Goal: Navigation & Orientation: Find specific page/section

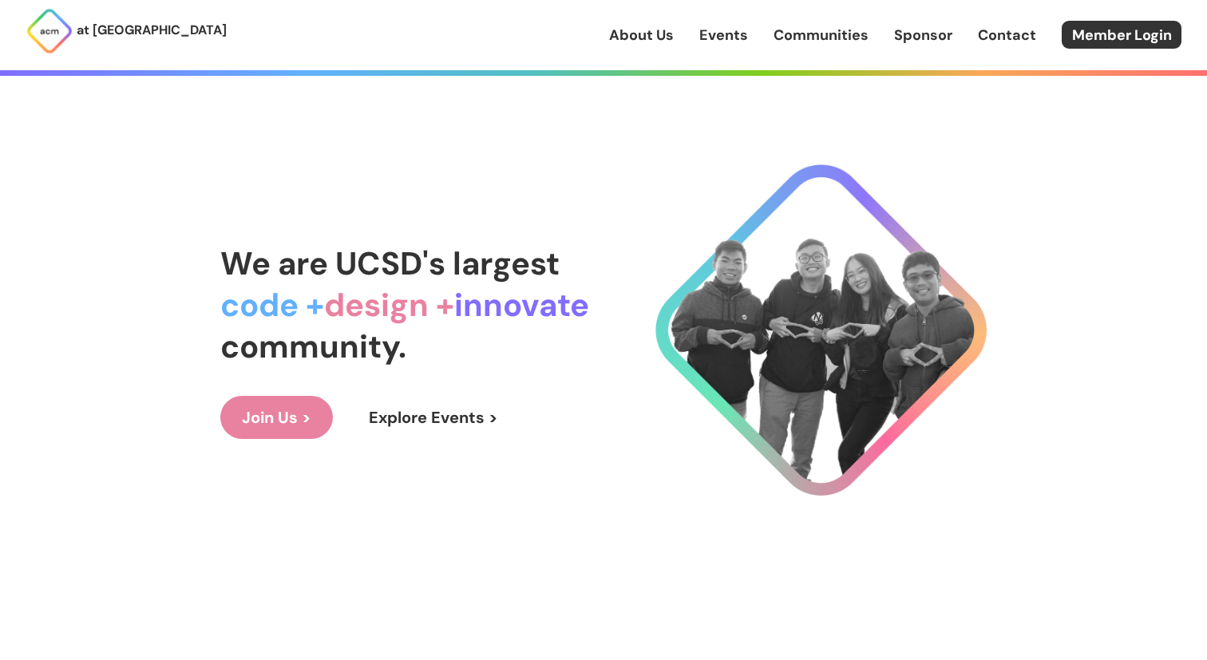
scroll to position [26, 0]
click at [453, 422] on link "Explore Events >" at bounding box center [433, 416] width 172 height 43
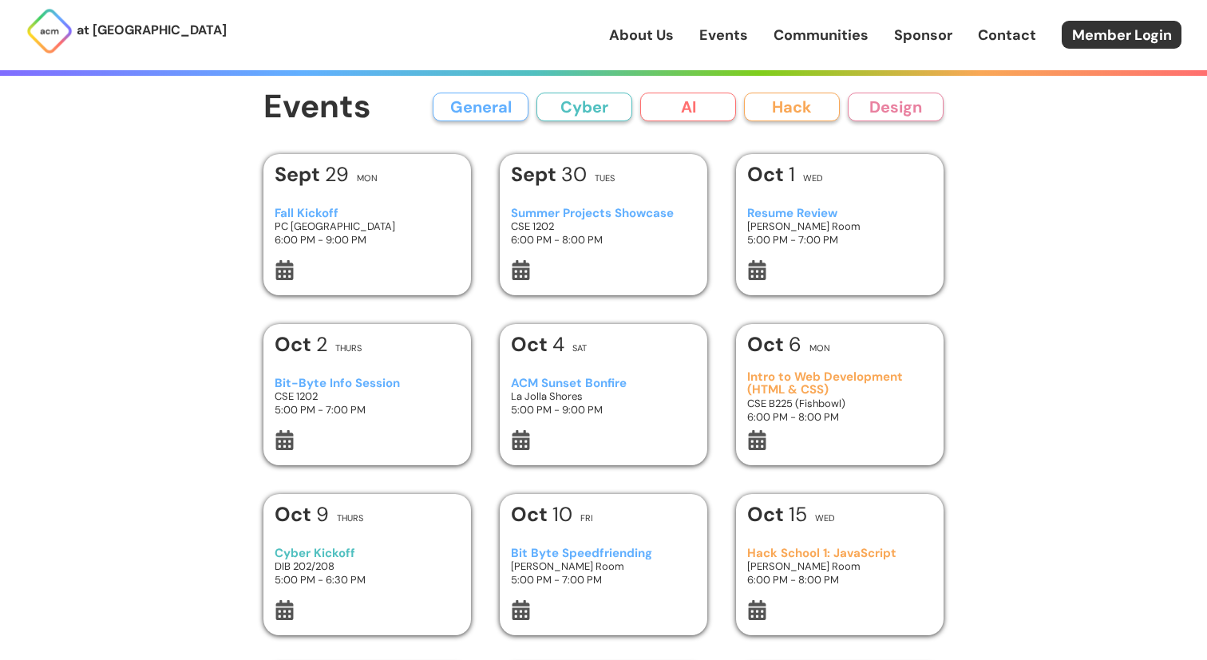
click at [604, 216] on h3 "Summer Projects Showcase" at bounding box center [604, 214] width 186 height 14
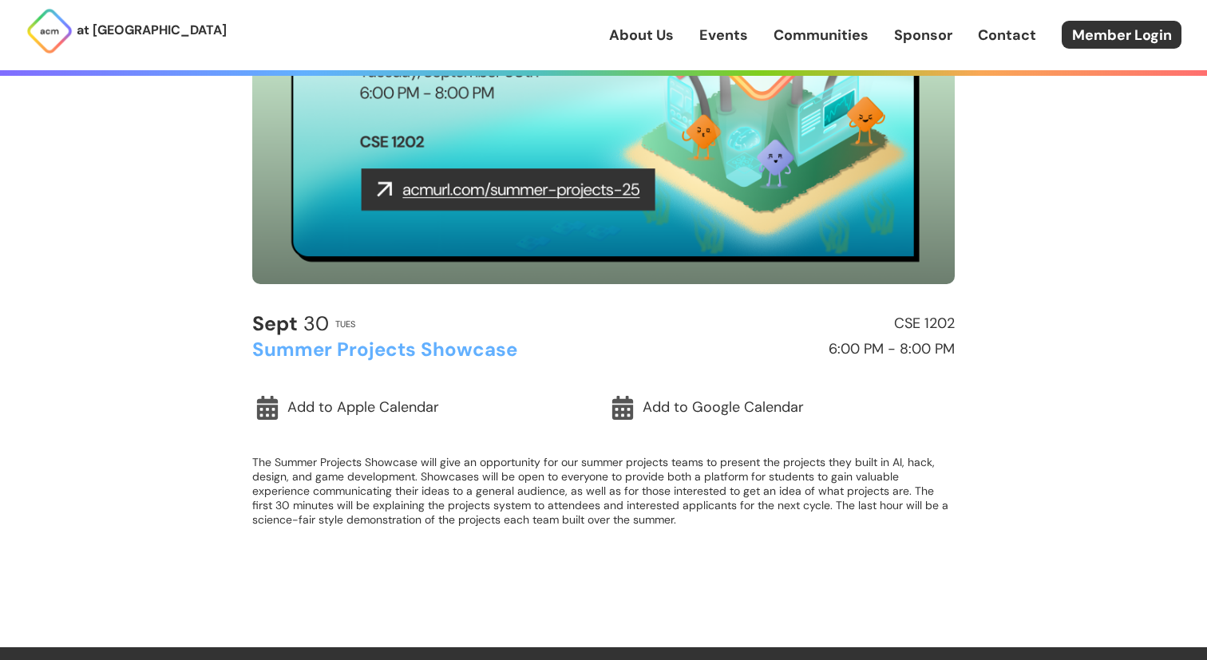
scroll to position [273, 0]
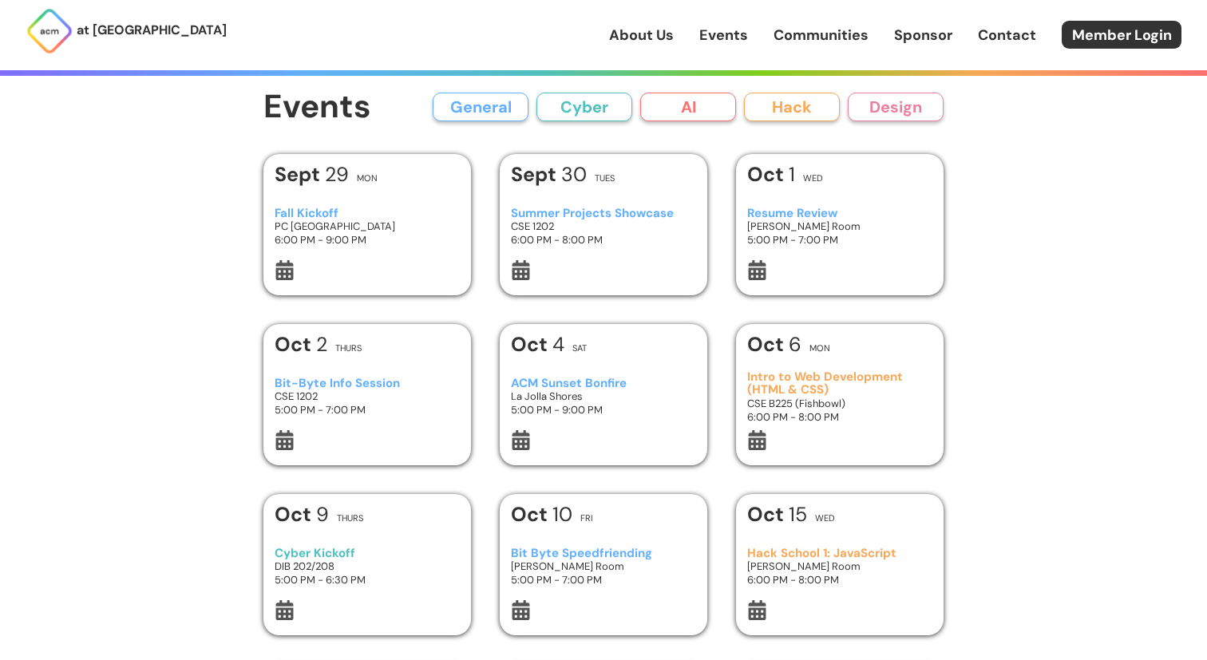
scroll to position [1, 0]
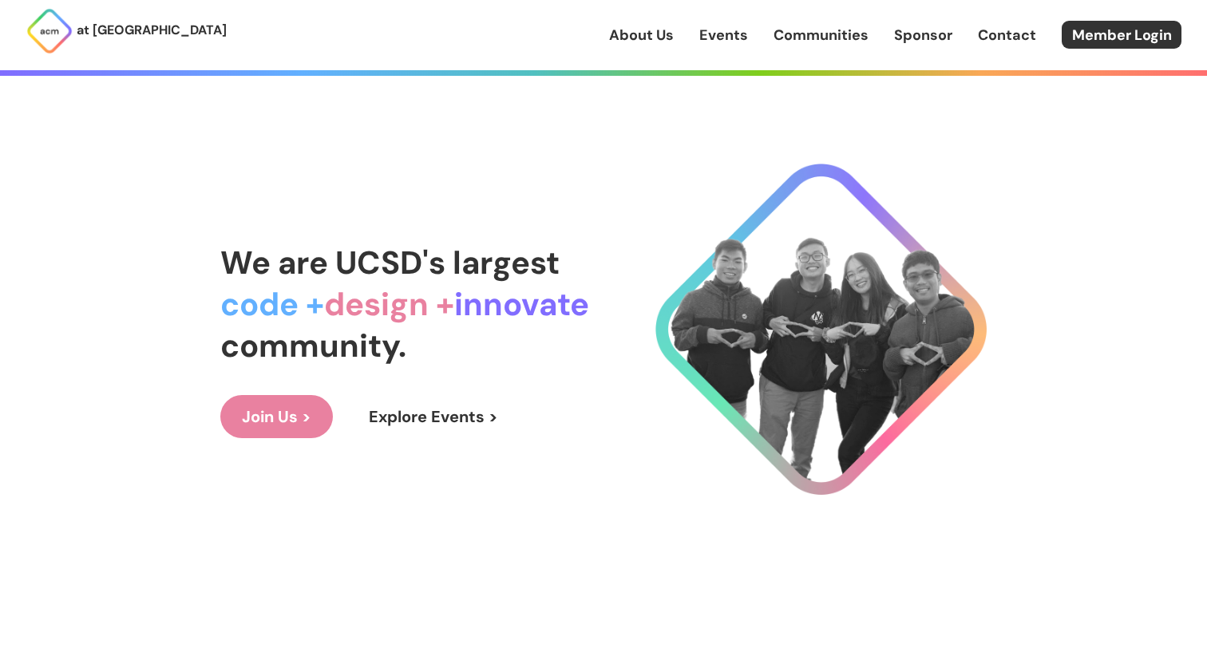
click at [276, 413] on link "Join Us >" at bounding box center [276, 416] width 113 height 43
